Goal: Task Accomplishment & Management: Manage account settings

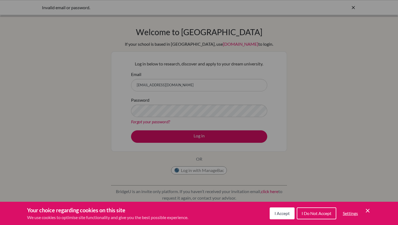
click at [277, 209] on button "I Accept" at bounding box center [281, 214] width 25 height 12
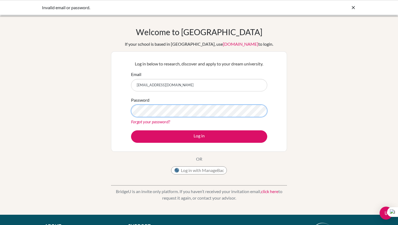
click at [131, 130] on button "Log in" at bounding box center [199, 136] width 136 height 12
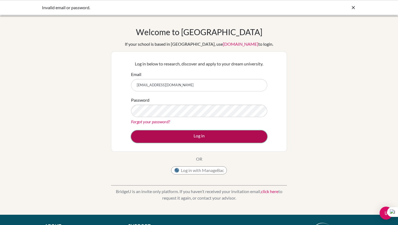
click at [180, 138] on button "Log in" at bounding box center [199, 136] width 136 height 12
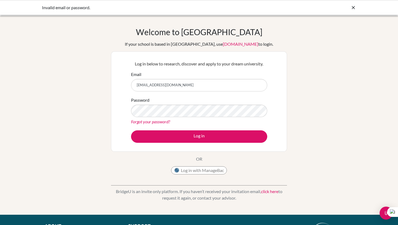
click at [180, 85] on input "su.w2027@asbsk.ac.th" at bounding box center [199, 85] width 136 height 12
click at [353, 9] on icon at bounding box center [352, 7] width 5 height 5
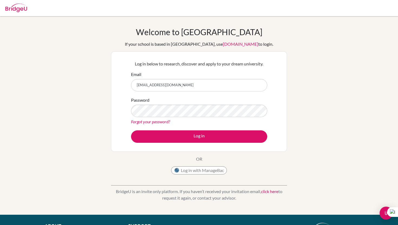
click at [24, 8] on img at bounding box center [16, 8] width 22 height 9
click at [265, 192] on link "click here" at bounding box center [269, 191] width 17 height 5
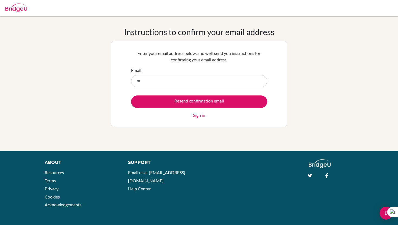
click at [197, 83] on input "su" at bounding box center [199, 81] width 136 height 12
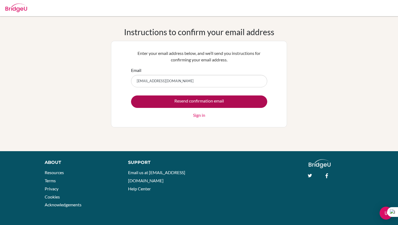
type input "su.w2027@asbsk.ac.th"
click at [163, 101] on input "Resend confirmation email" at bounding box center [199, 102] width 136 height 12
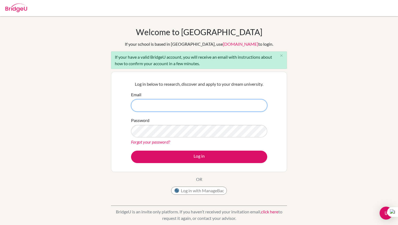
click at [148, 103] on input "Email" at bounding box center [199, 105] width 136 height 12
click at [215, 108] on input "Email" at bounding box center [199, 105] width 136 height 12
type input "[EMAIL_ADDRESS][DOMAIN_NAME]"
click at [131, 151] on button "Log in" at bounding box center [199, 157] width 136 height 12
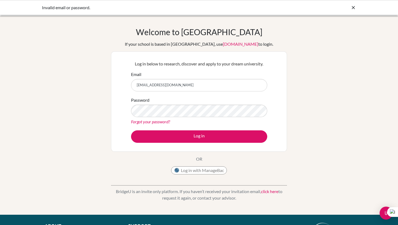
click at [162, 121] on link "Forgot your password?" at bounding box center [150, 121] width 39 height 5
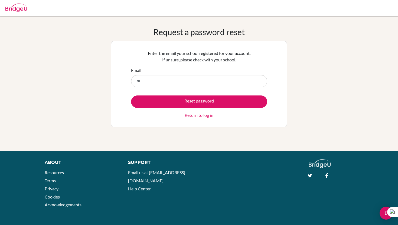
type input "[EMAIL_ADDRESS][DOMAIN_NAME]"
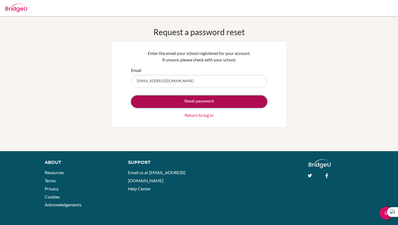
click at [181, 99] on button "Reset password" at bounding box center [199, 102] width 136 height 12
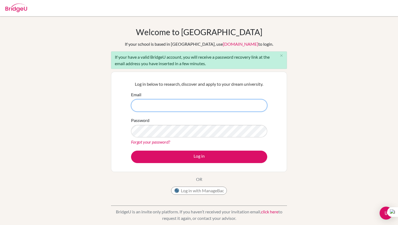
click at [207, 107] on input "Email" at bounding box center [199, 105] width 136 height 12
paste input "s505731@asb.ac.th"
type input "s505731@asb.ac.th"
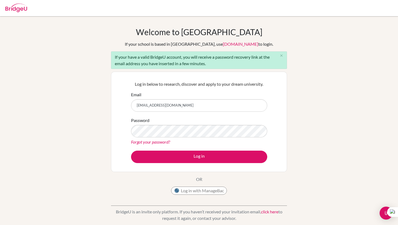
click at [165, 141] on link "Forgot your password?" at bounding box center [150, 141] width 39 height 5
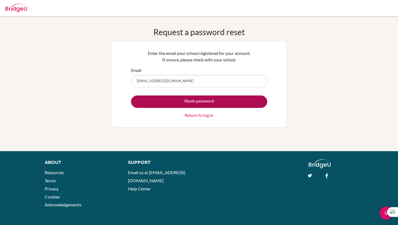
type input "s505731@asb.ac.th"
click at [177, 101] on button "Reset password" at bounding box center [199, 102] width 136 height 12
